Goal: Task Accomplishment & Management: Manage account settings

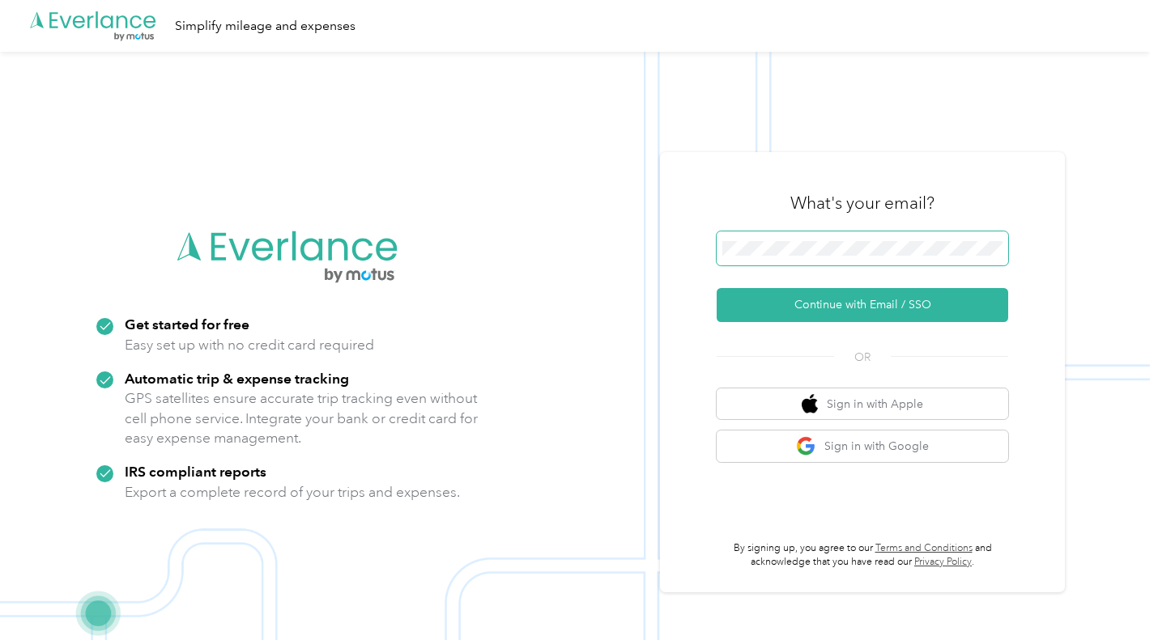
click at [815, 256] on span at bounding box center [861, 249] width 291 height 34
click at [716, 288] on button "Continue with Email / SSO" at bounding box center [861, 305] width 291 height 34
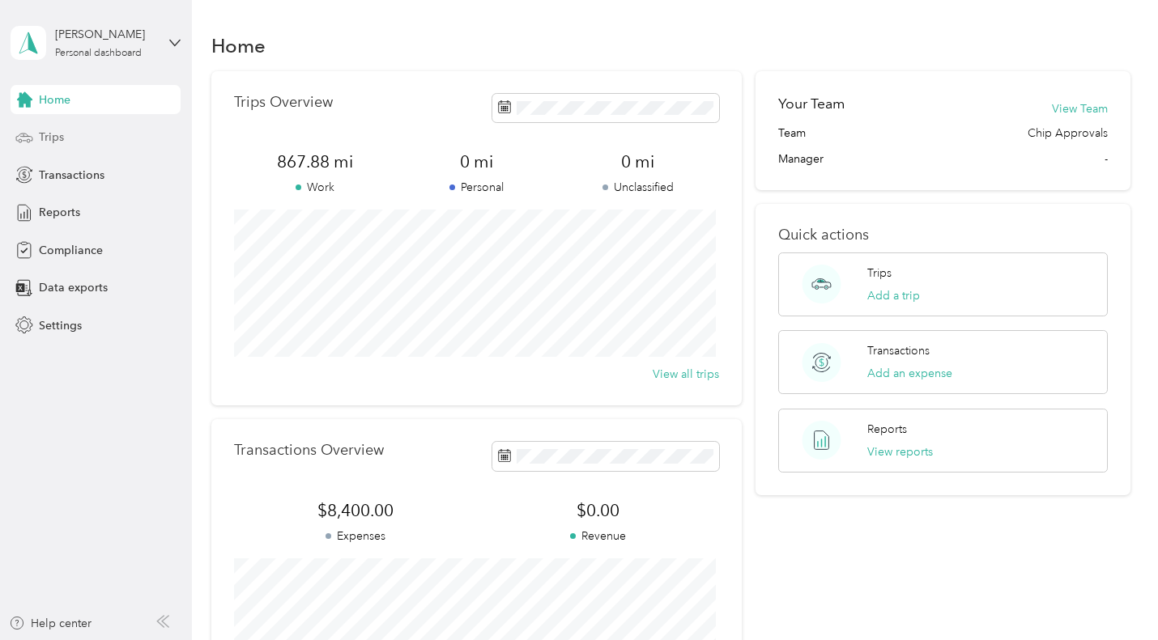
click at [78, 139] on div "Trips" at bounding box center [96, 137] width 170 height 29
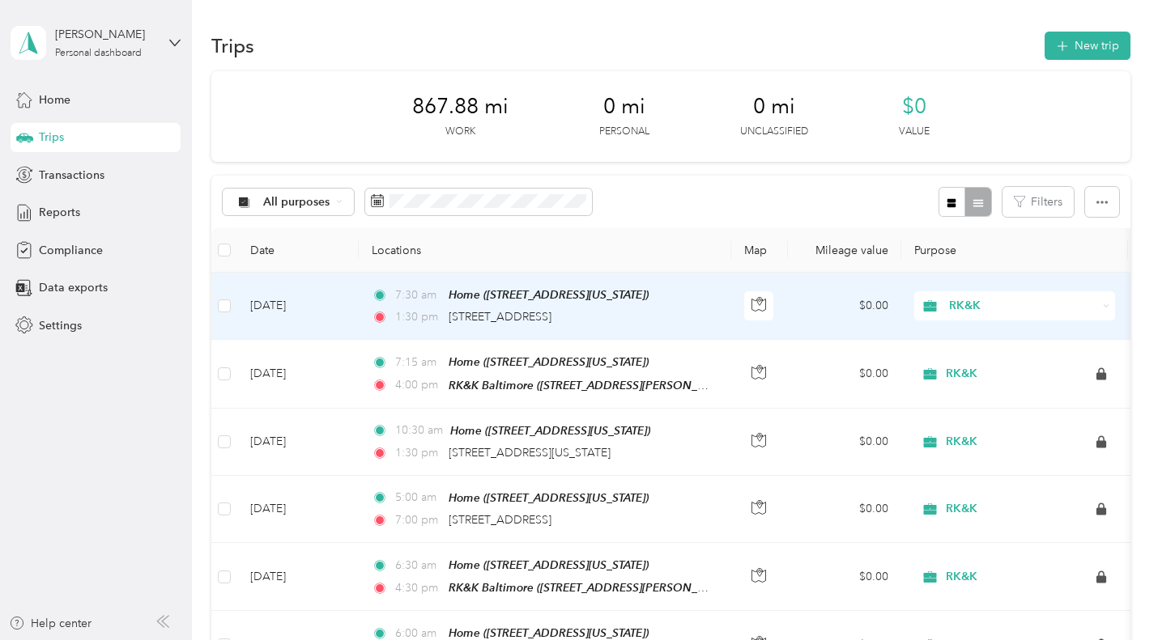
click at [444, 306] on div "7:30 am Home ([STREET_ADDRESS][US_STATE]) 1:30 pm [STREET_ADDRESS]" at bounding box center [542, 306] width 340 height 40
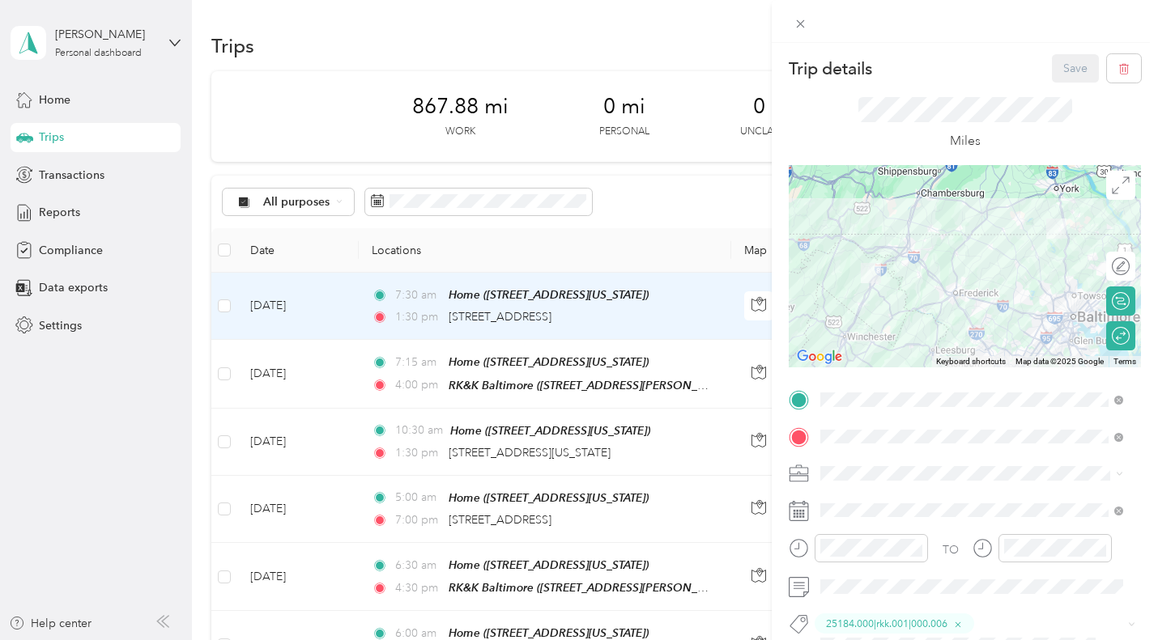
click at [66, 210] on div "Trip details Save This trip cannot be edited because it is either under review,…" at bounding box center [579, 320] width 1158 height 640
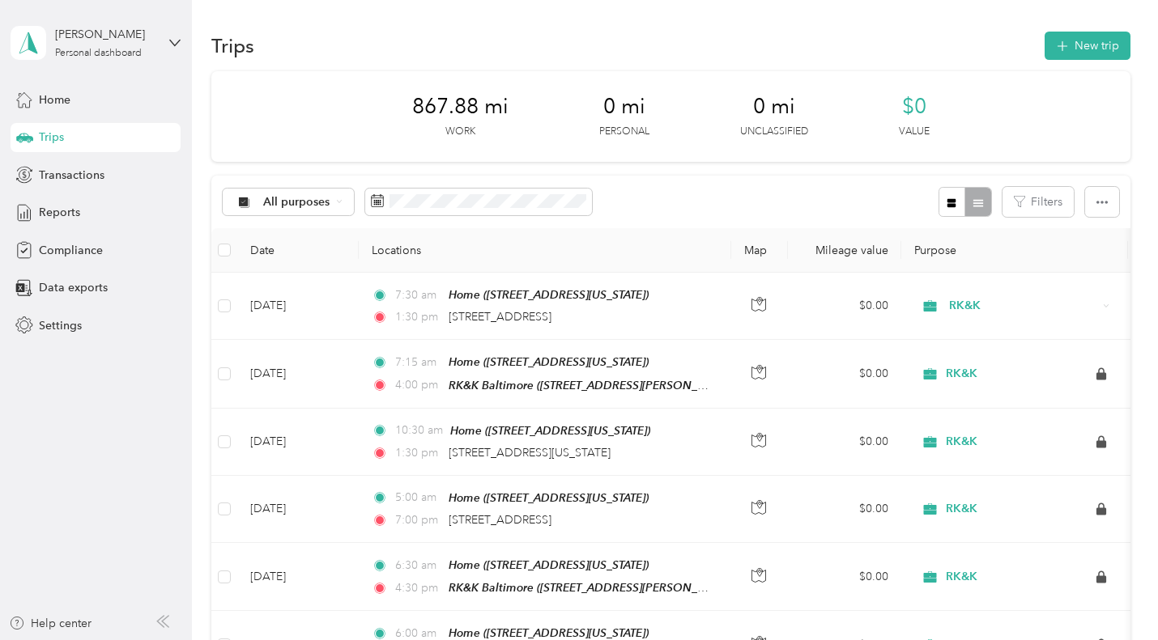
click at [86, 141] on div "Trips" at bounding box center [96, 137] width 170 height 29
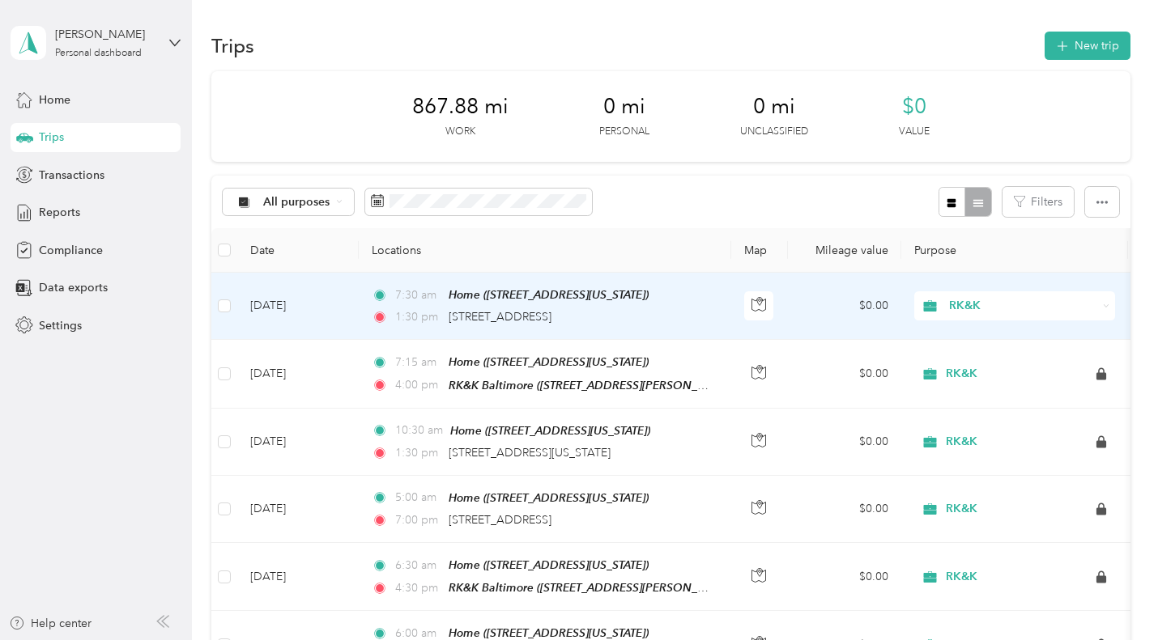
click at [297, 308] on td "[DATE]" at bounding box center [297, 306] width 121 height 67
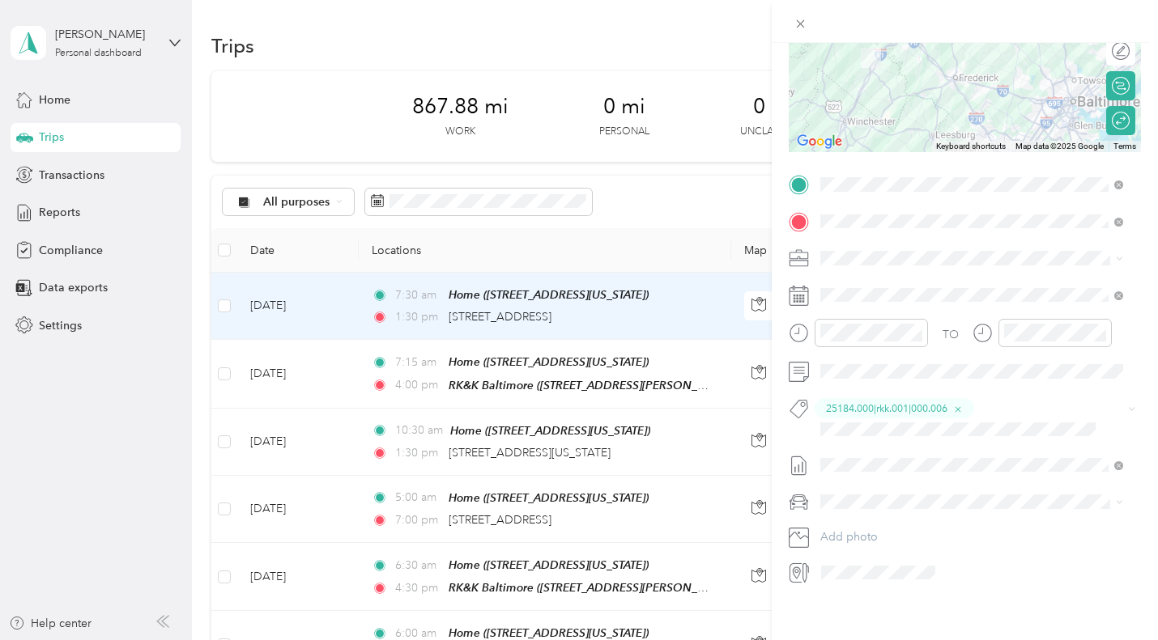
scroll to position [232, 0]
click at [50, 210] on div "Trip details Save This trip cannot be edited because it is either under review,…" at bounding box center [579, 320] width 1158 height 640
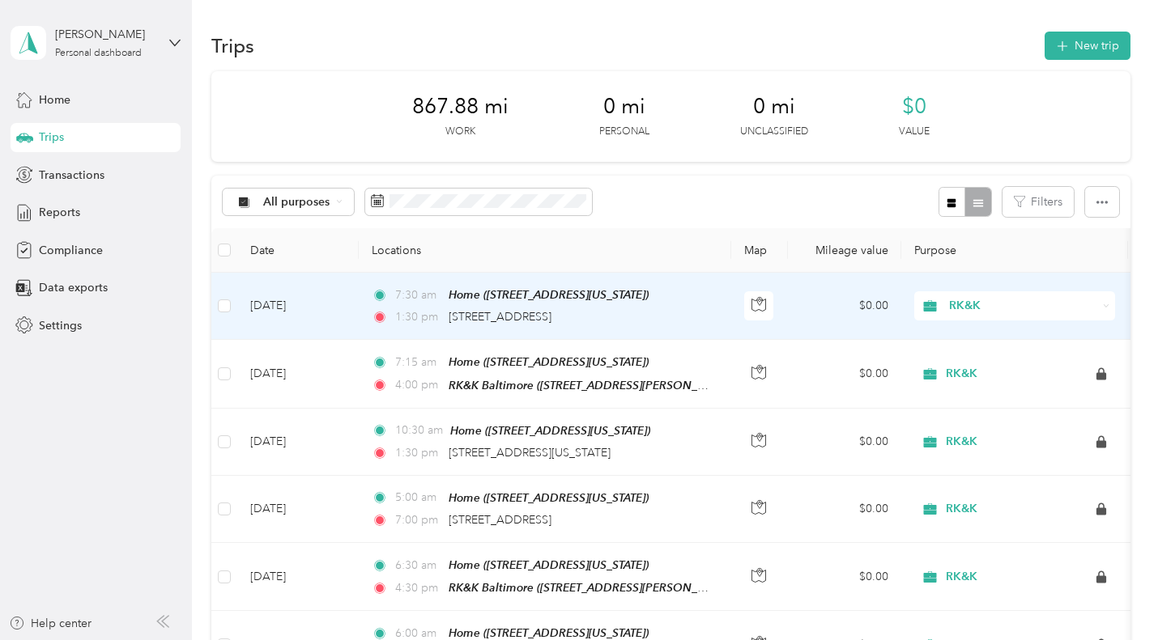
click at [278, 315] on td "[DATE]" at bounding box center [297, 306] width 121 height 67
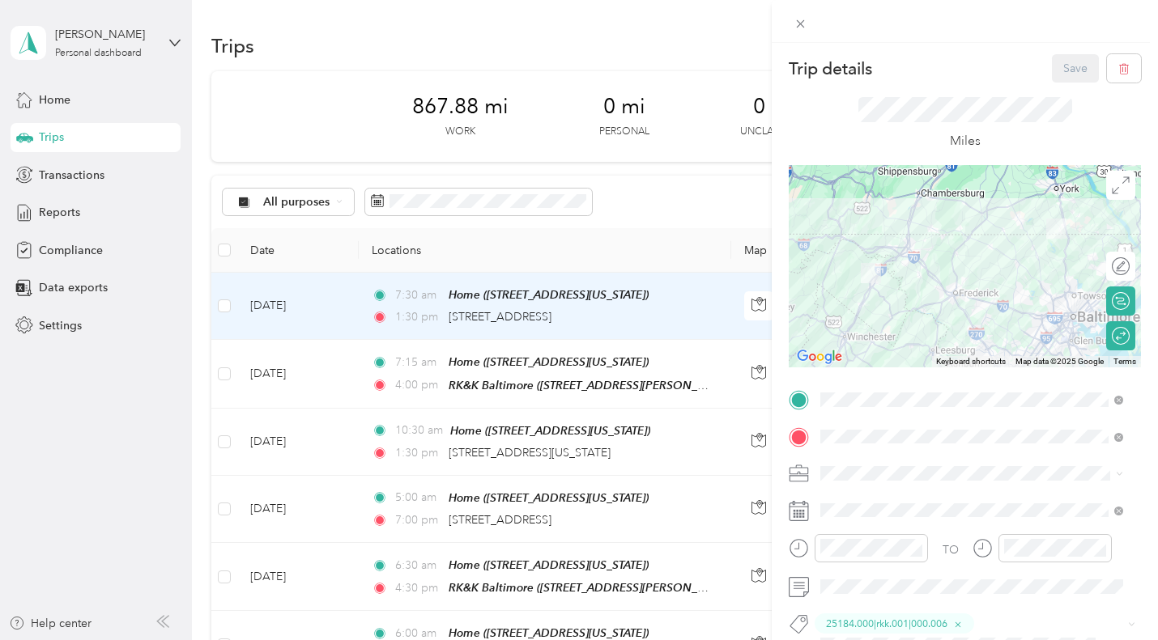
click at [33, 208] on div "Trip details Save This trip cannot be edited because it is either under review,…" at bounding box center [579, 320] width 1158 height 640
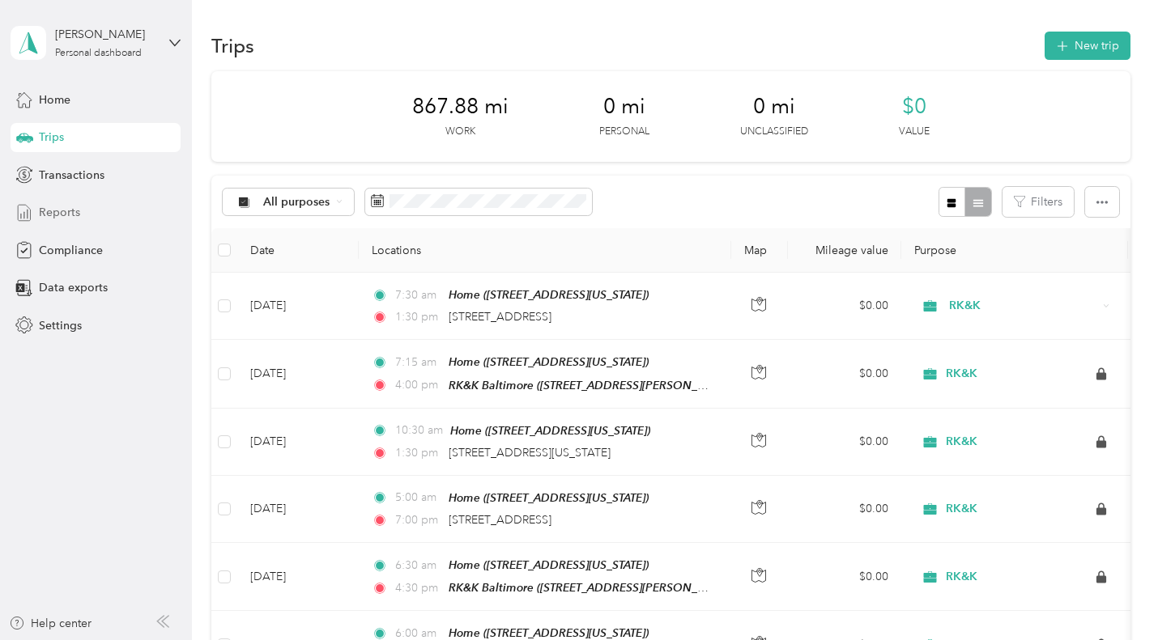
click at [46, 215] on span "Reports" at bounding box center [59, 212] width 41 height 17
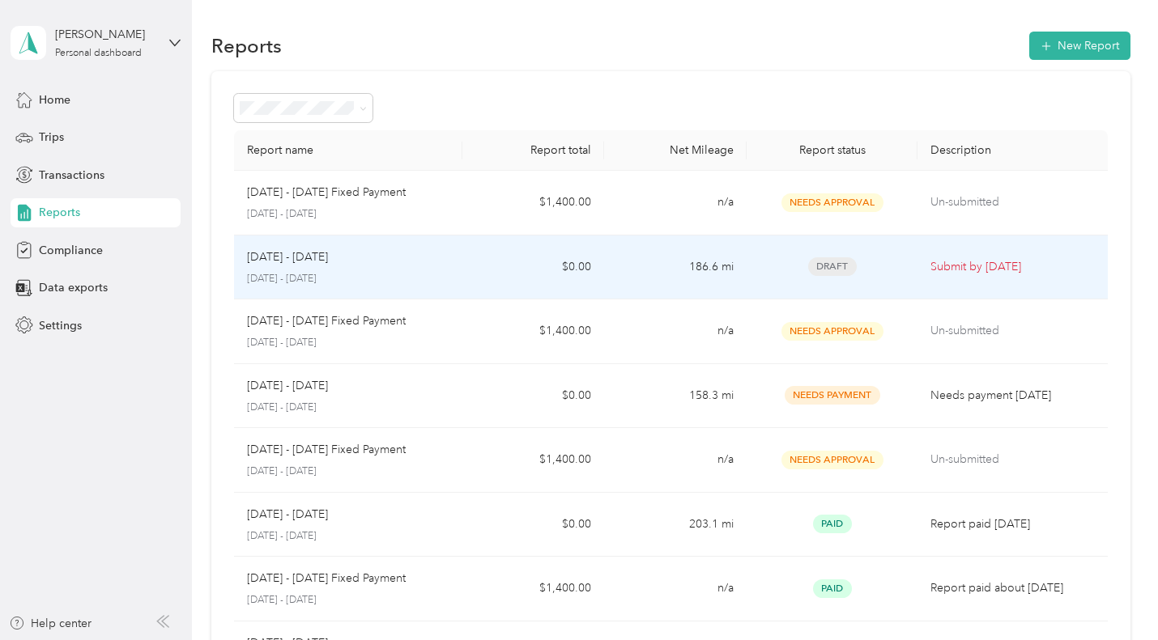
click at [967, 262] on p "Submit by [DATE]" at bounding box center [1012, 267] width 164 height 18
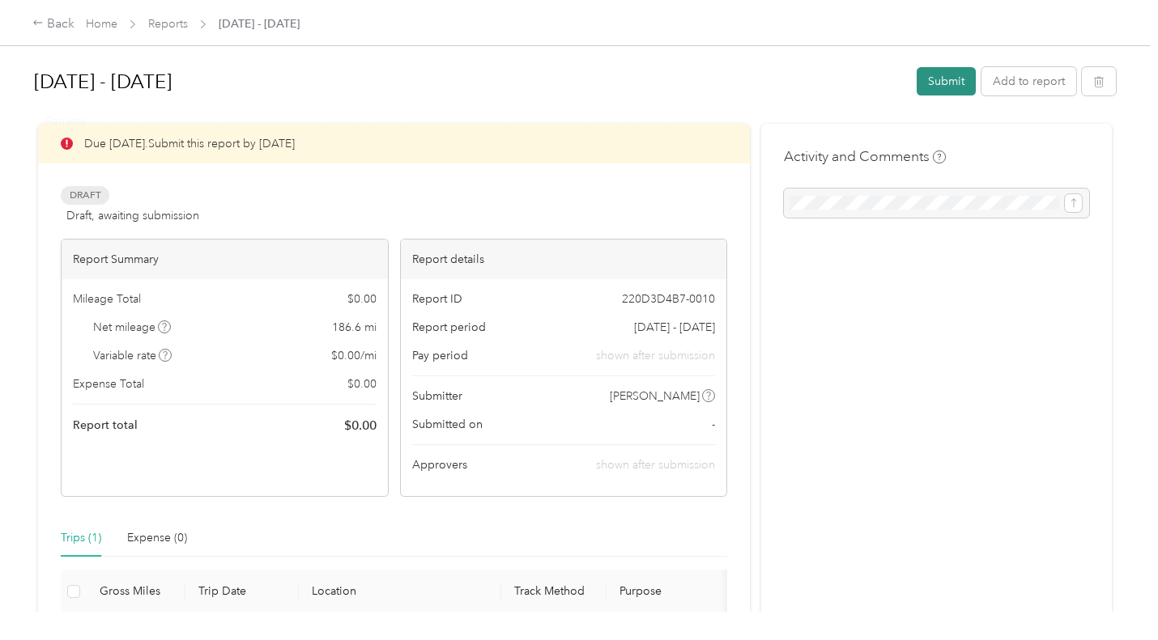
click at [931, 82] on button "Submit" at bounding box center [945, 81] width 59 height 28
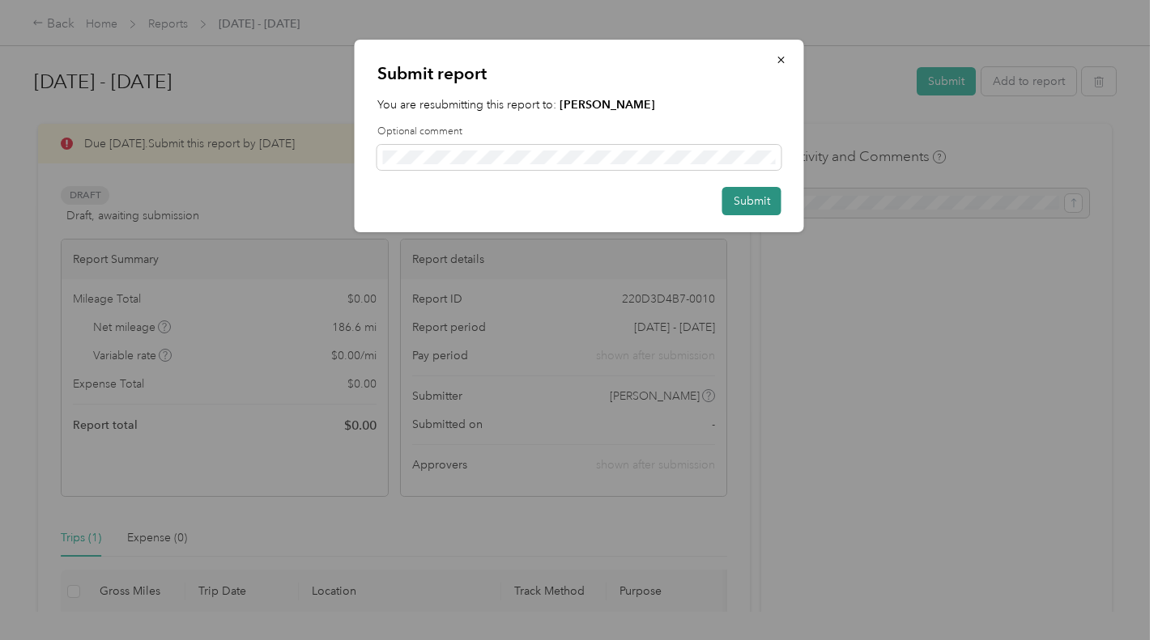
click at [760, 207] on button "Submit" at bounding box center [751, 201] width 59 height 28
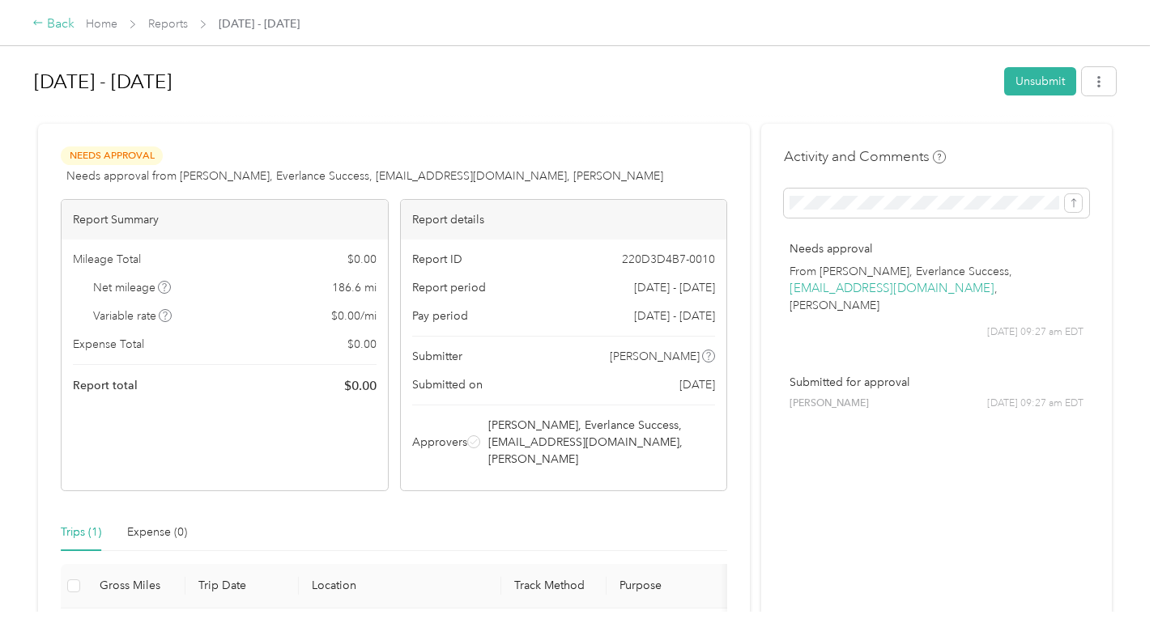
click at [64, 21] on div "Back" at bounding box center [53, 24] width 42 height 19
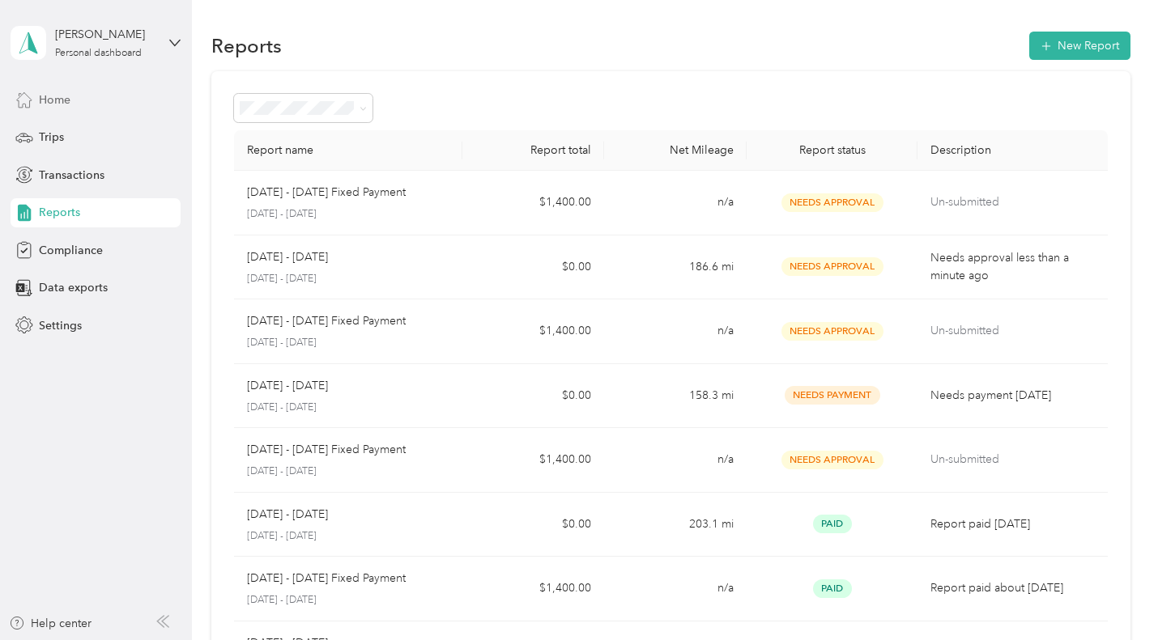
click at [113, 104] on div "Home" at bounding box center [96, 99] width 170 height 29
